Goal: Information Seeking & Learning: Learn about a topic

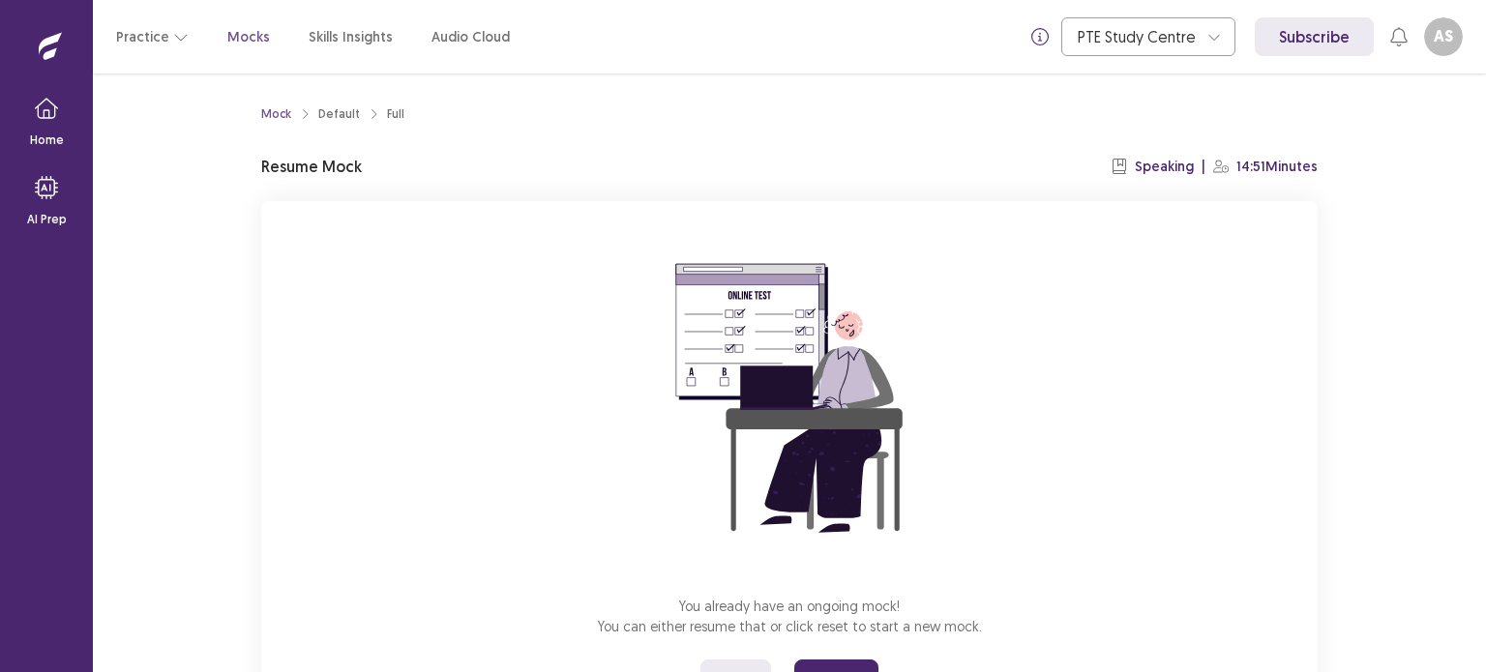
scroll to position [92, 0]
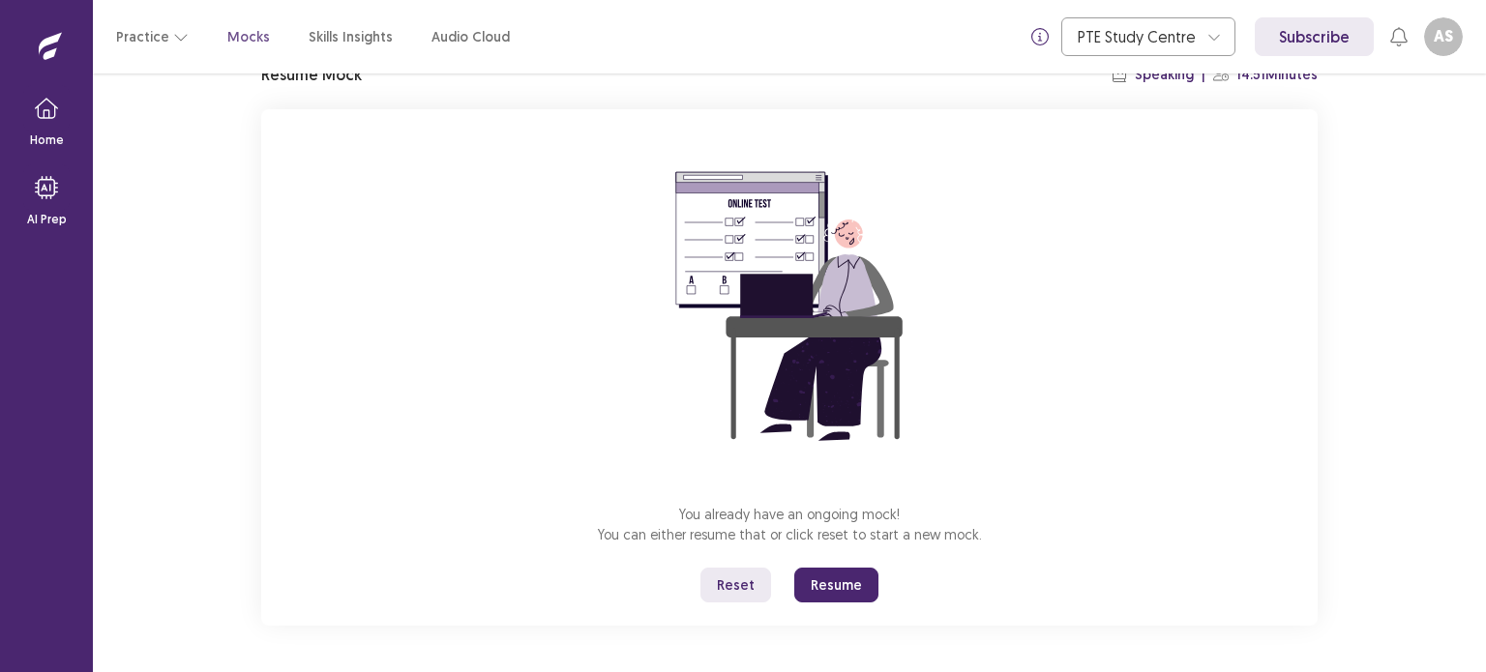
click at [861, 596] on button "Resume" at bounding box center [836, 585] width 84 height 35
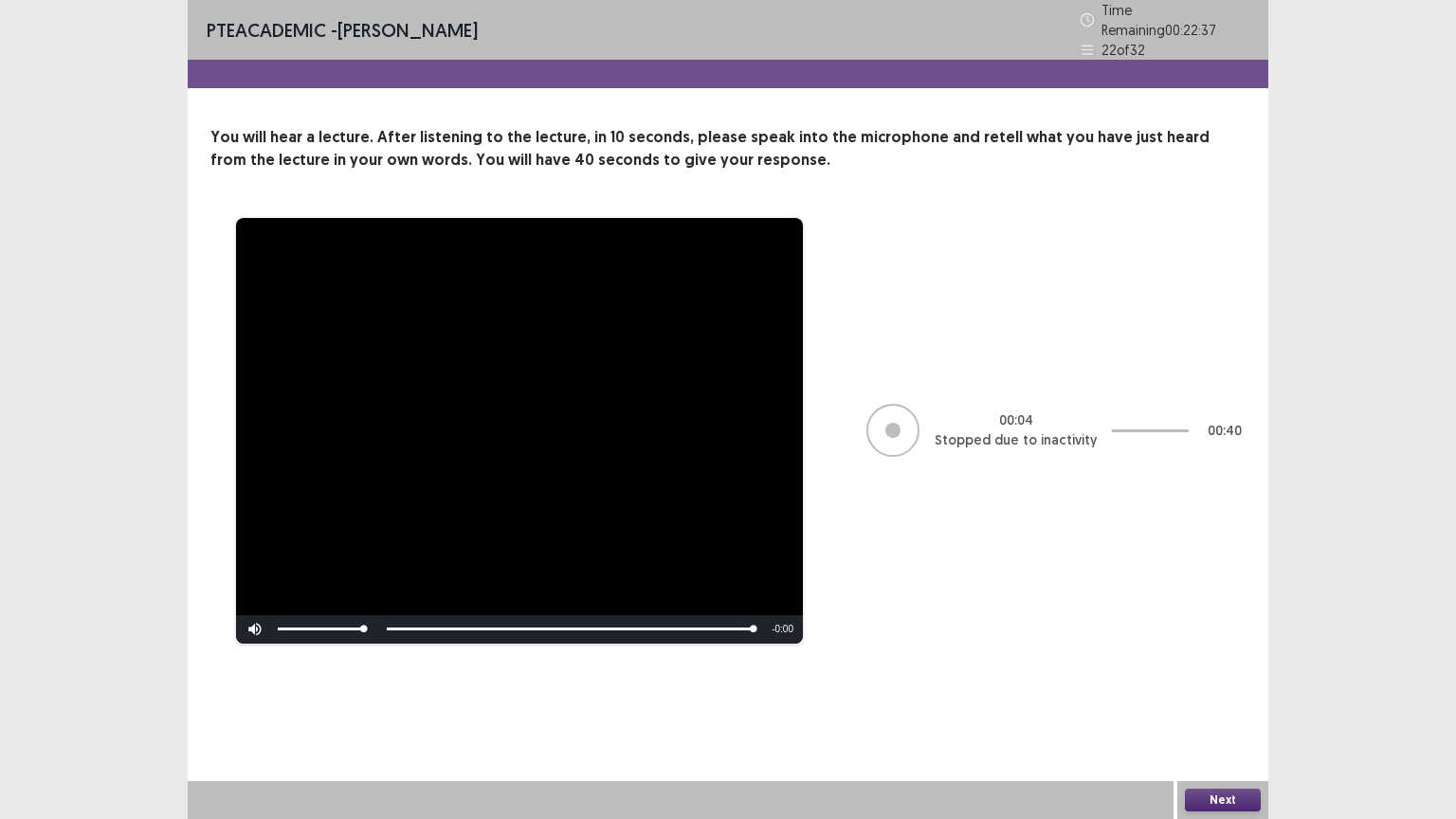
click at [1246, 658] on button "Next" at bounding box center [1223, 799] width 75 height 23
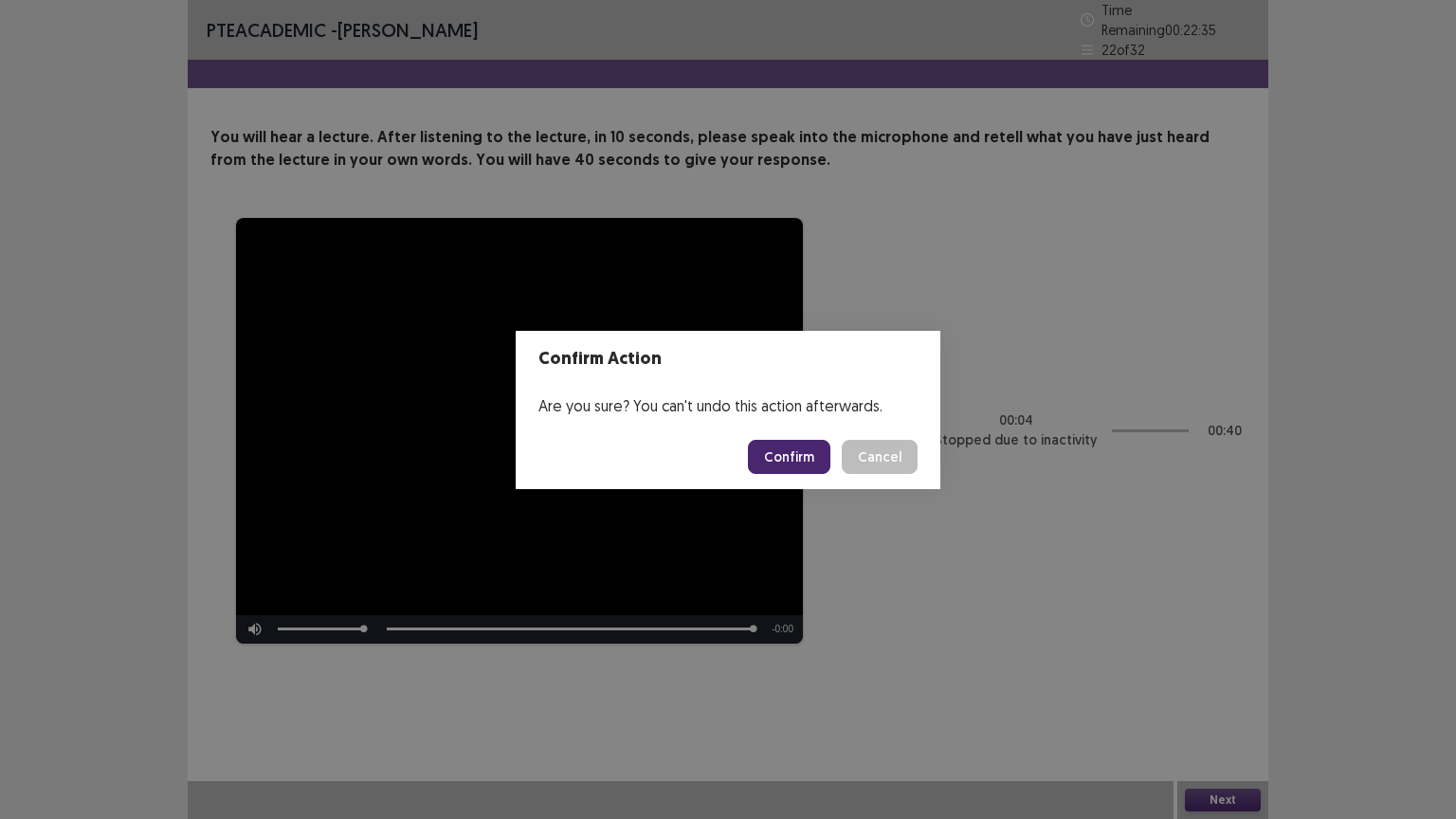
click at [787, 458] on button "Confirm" at bounding box center [789, 457] width 82 height 34
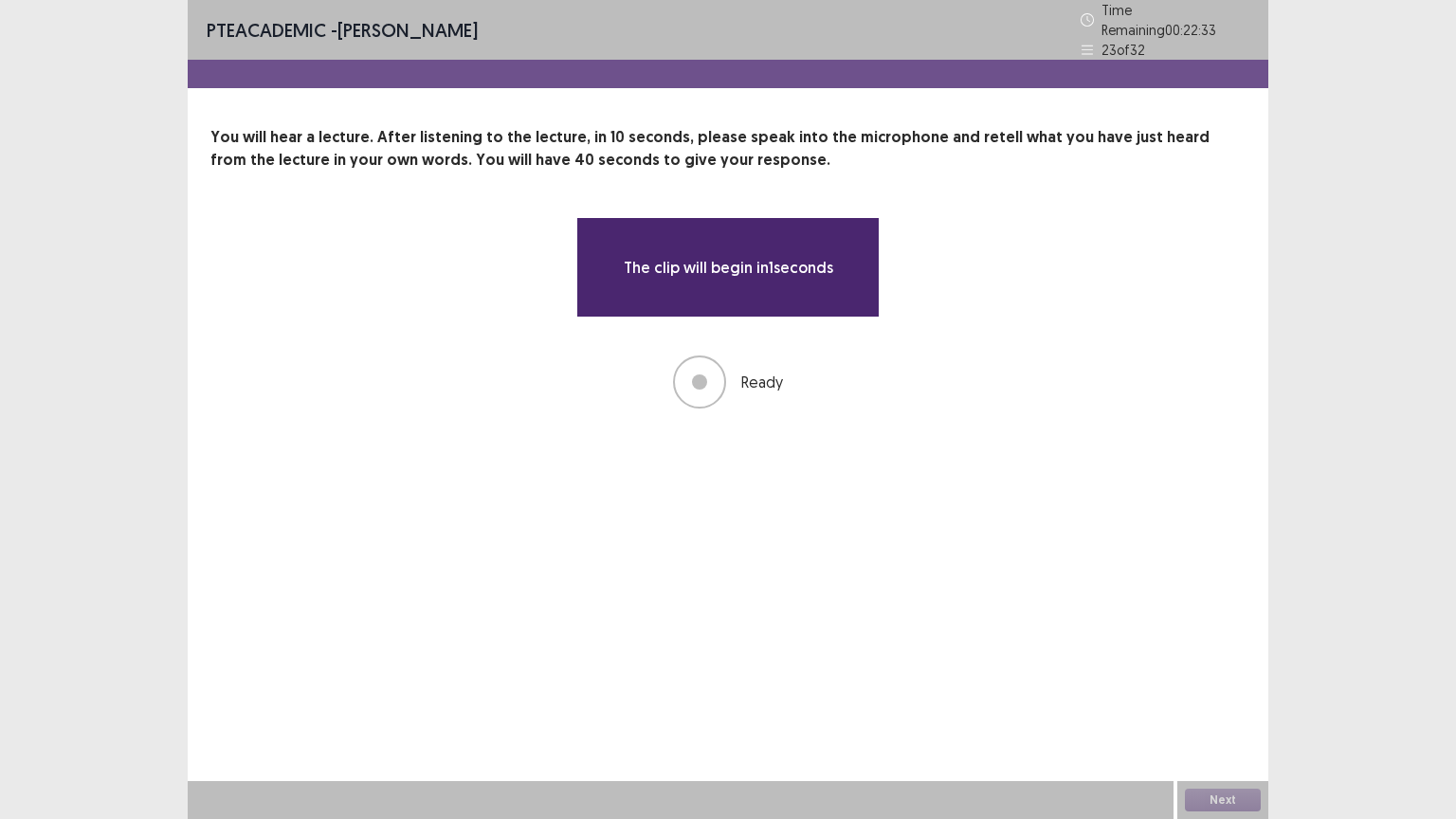
click at [787, 458] on div "PTE academic - Ankit Shinde Time Remaining 00 : 22 : 33 23 of 32 You will hear …" at bounding box center [728, 410] width 1081 height 819
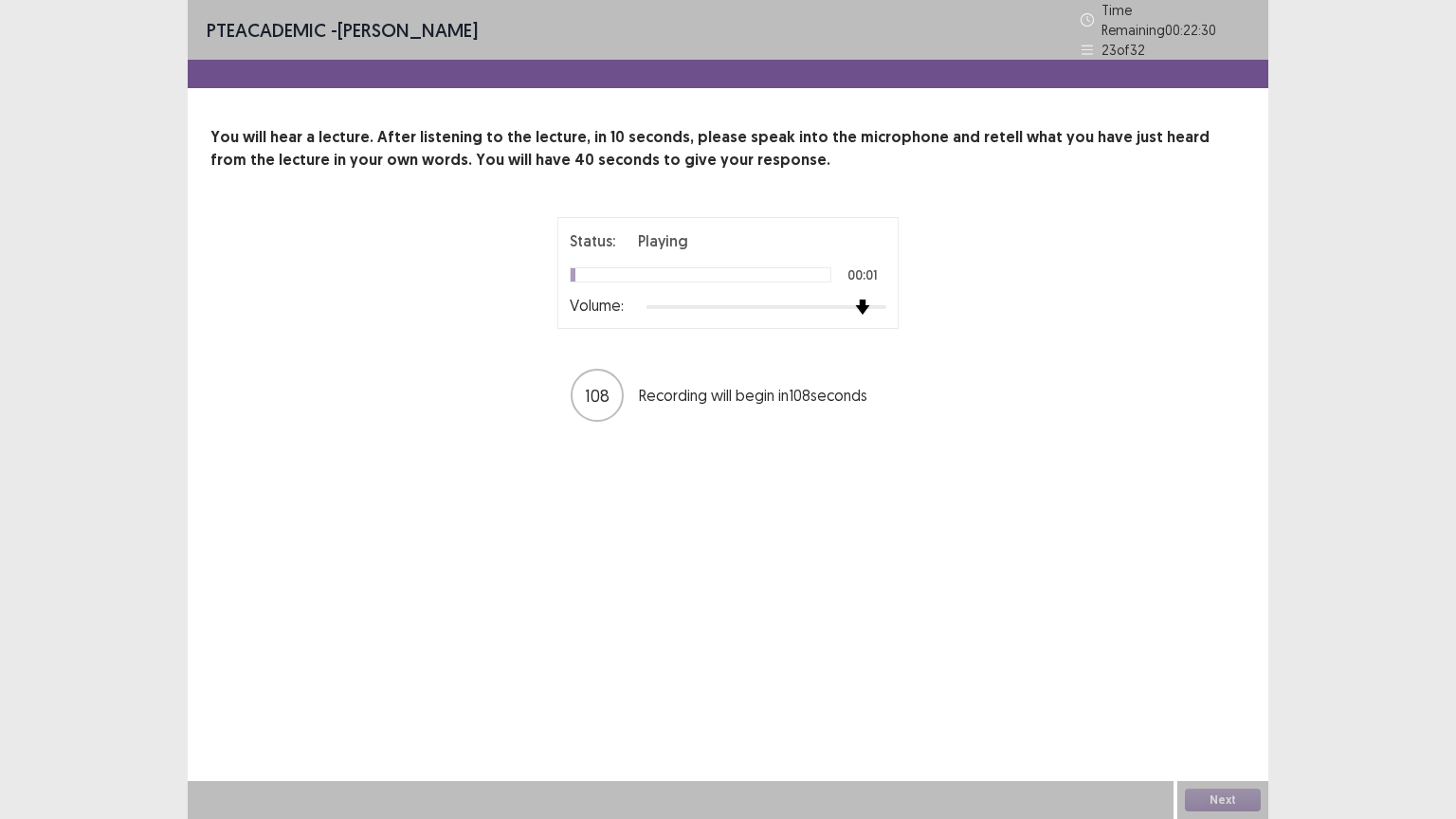
click at [869, 301] on div at bounding box center [766, 307] width 240 height 15
click at [876, 300] on div at bounding box center [766, 307] width 240 height 15
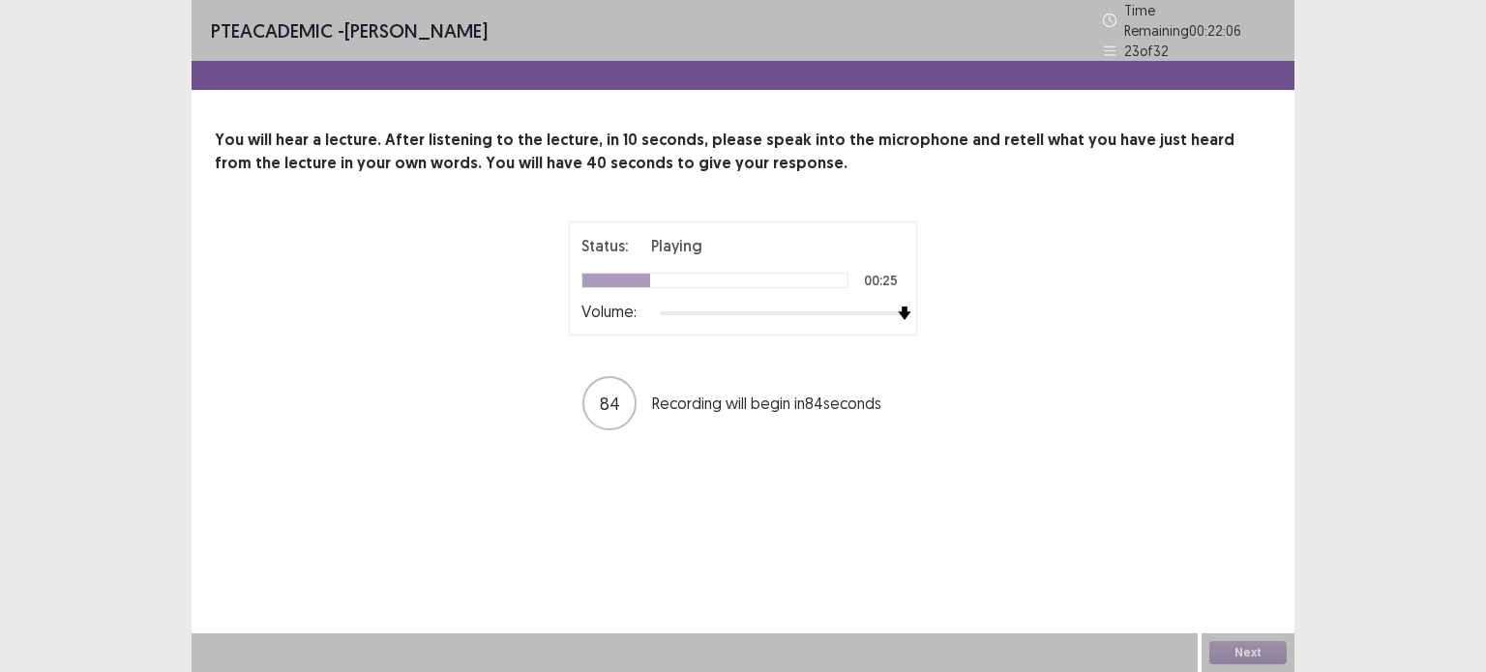
click at [904, 341] on div "Status: Playing 00:25 Volume: 84 Recording will begin in 84 seconds" at bounding box center [743, 327] width 484 height 211
drag, startPoint x: 933, startPoint y: 331, endPoint x: 679, endPoint y: 389, distance: 260.1
click at [679, 392] on p "Recording will begin in 82 seconds" at bounding box center [778, 403] width 252 height 23
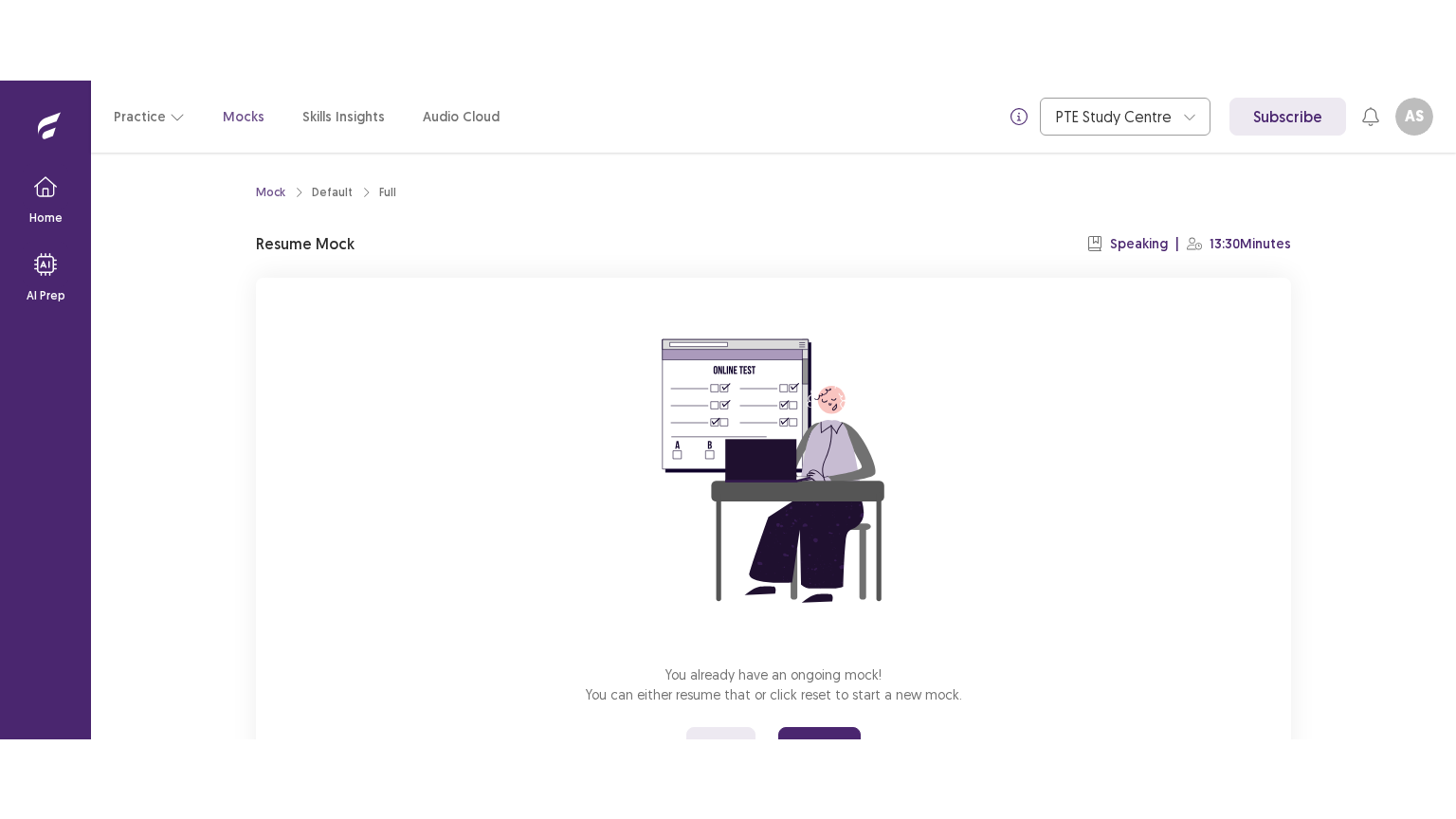
scroll to position [90, 0]
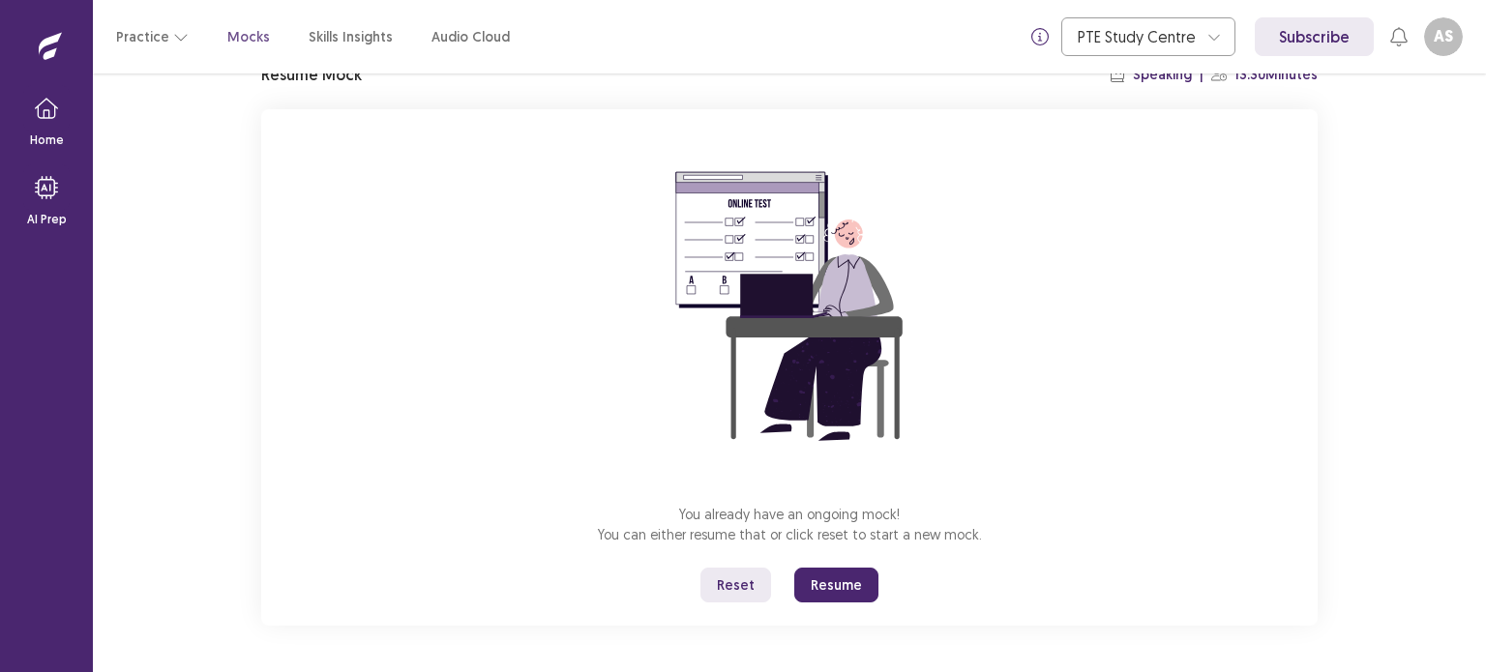
click at [813, 595] on button "Resume" at bounding box center [836, 585] width 84 height 35
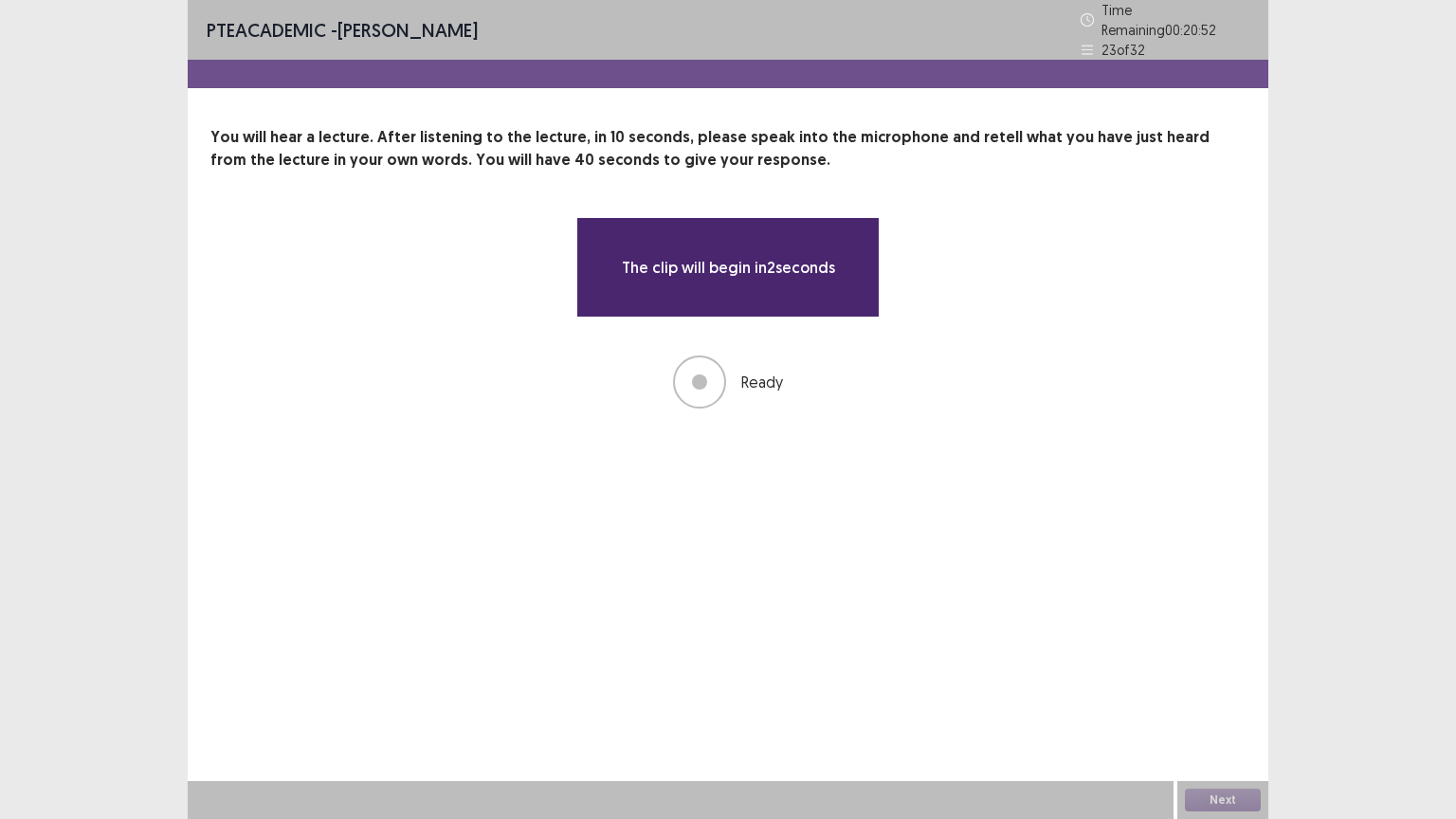
click at [1184, 139] on p "You will hear a lecture. After listening to the lecture, in 10 seconds, please …" at bounding box center [728, 149] width 1036 height 45
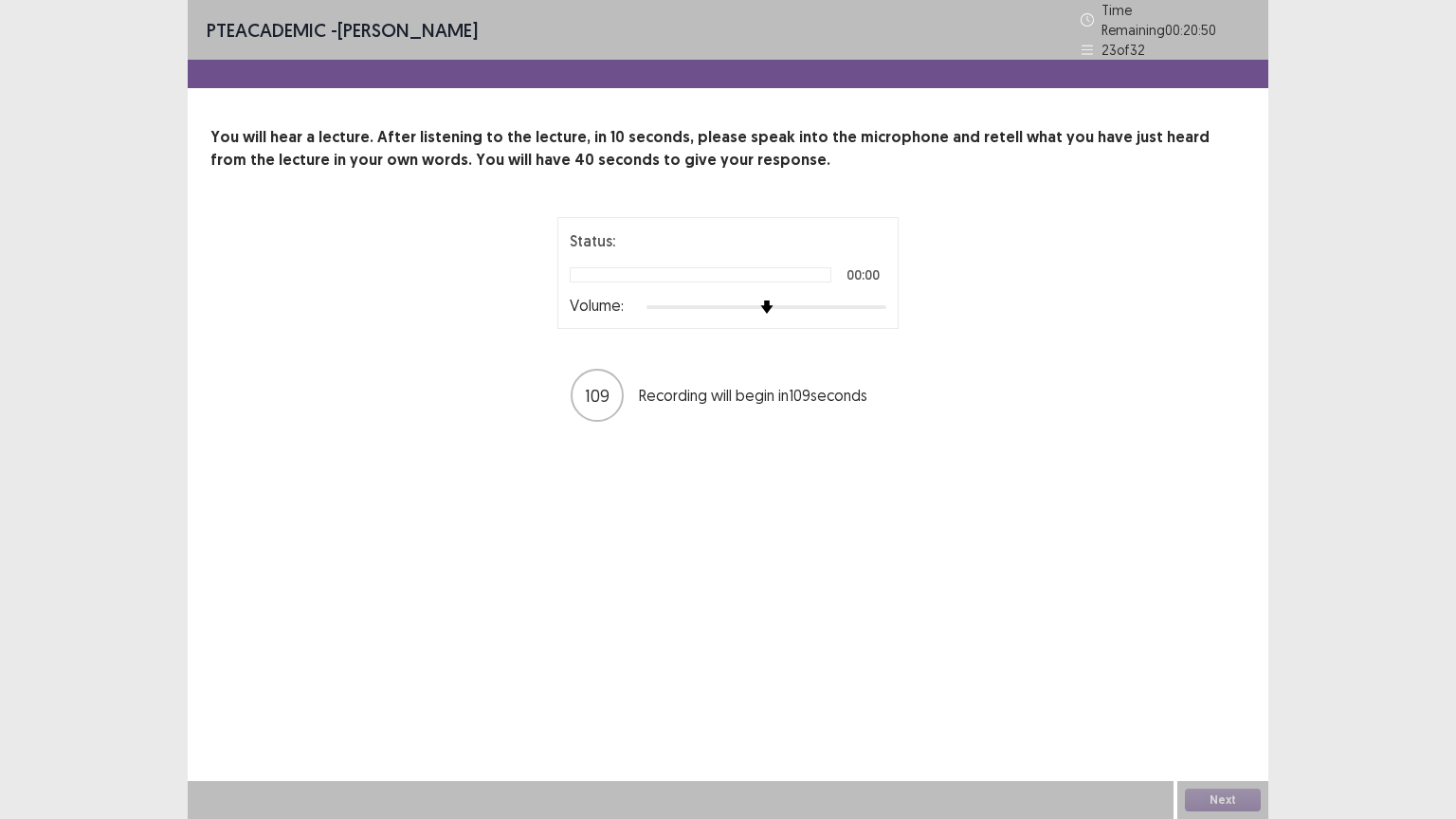
click at [1081, 356] on div "Status: 00:00 Volume: 109 Recording will begin in 109 seconds" at bounding box center [728, 320] width 1036 height 207
